Goal: Task Accomplishment & Management: Manage account settings

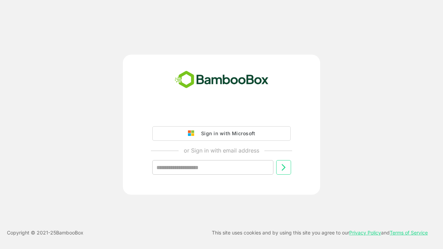
type input "**********"
click at [284, 168] on icon at bounding box center [283, 167] width 8 height 8
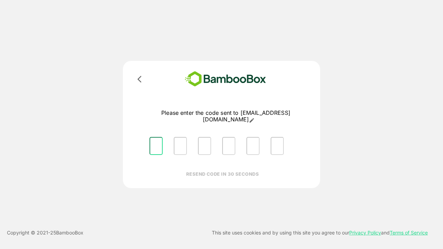
type input "*"
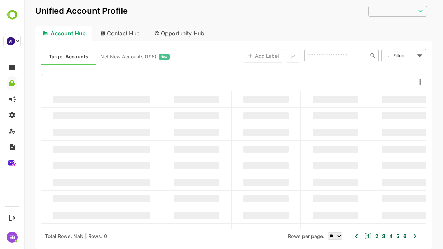
type input "**********"
